Goal: Transaction & Acquisition: Download file/media

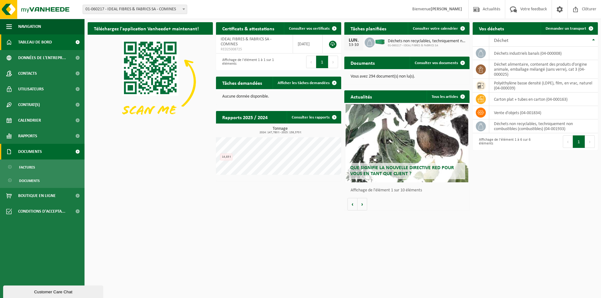
click at [46, 154] on link "Documents" at bounding box center [42, 152] width 84 height 16
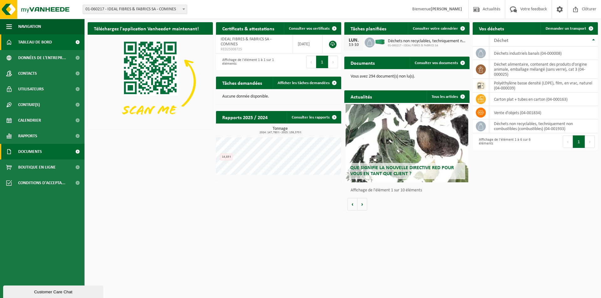
click at [46, 154] on link "Documents" at bounding box center [42, 152] width 84 height 16
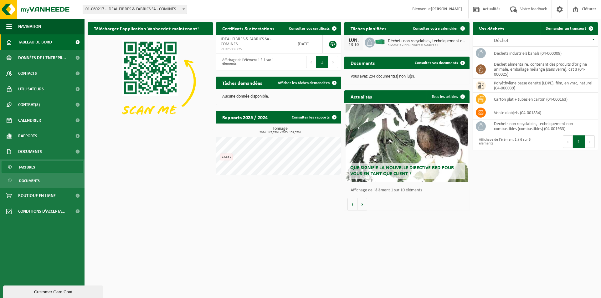
click at [34, 166] on span "Factures" at bounding box center [27, 167] width 16 height 12
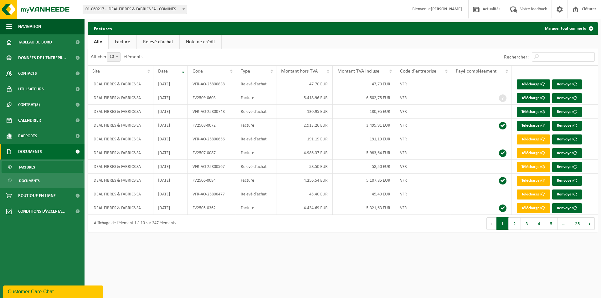
click at [120, 38] on link "Facture" at bounding box center [123, 42] width 28 height 14
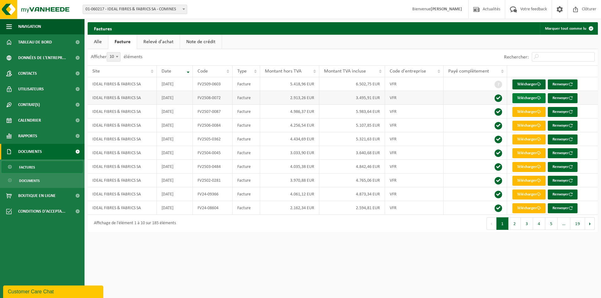
click at [531, 96] on link "Télécharger" at bounding box center [528, 98] width 33 height 10
click at [529, 83] on link "Télécharger" at bounding box center [528, 84] width 33 height 10
click at [101, 40] on link "Alle" at bounding box center [98, 42] width 20 height 14
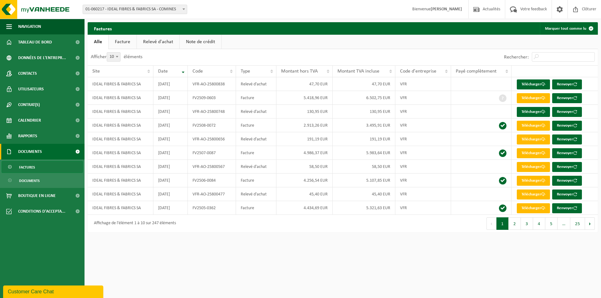
click at [154, 40] on link "Relevé d'achat" at bounding box center [158, 42] width 43 height 14
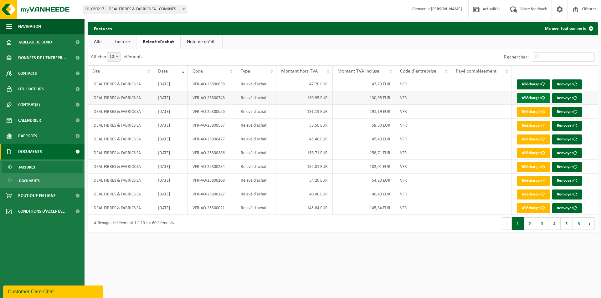
click at [540, 95] on link "Télécharger" at bounding box center [533, 98] width 33 height 10
click at [537, 83] on link "Télécharger" at bounding box center [533, 84] width 33 height 10
